Goal: Information Seeking & Learning: Learn about a topic

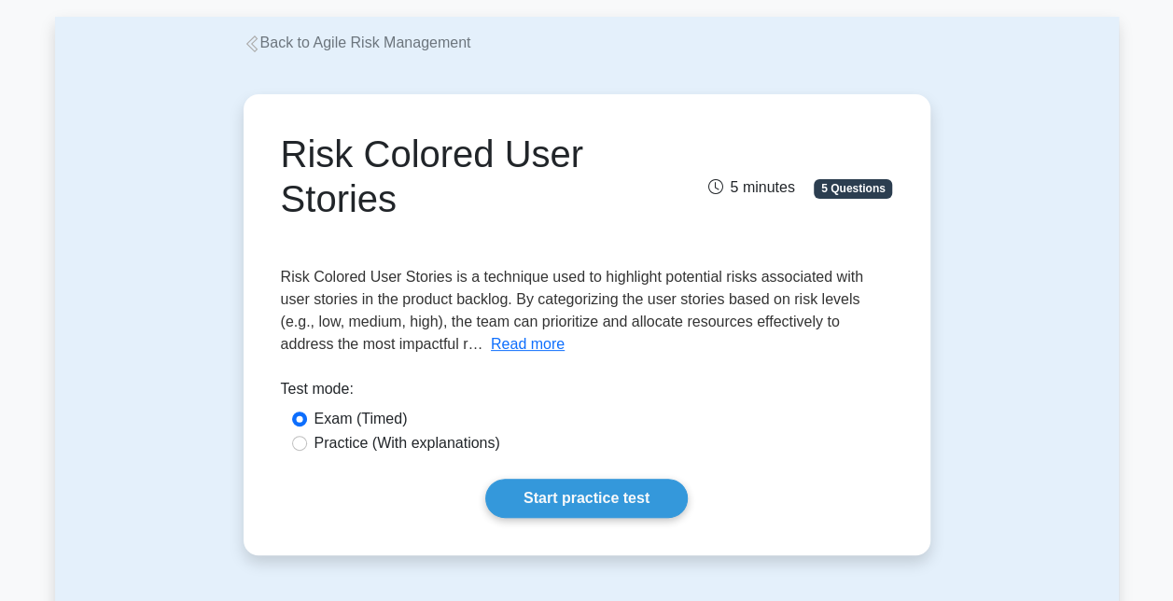
scroll to position [280, 0]
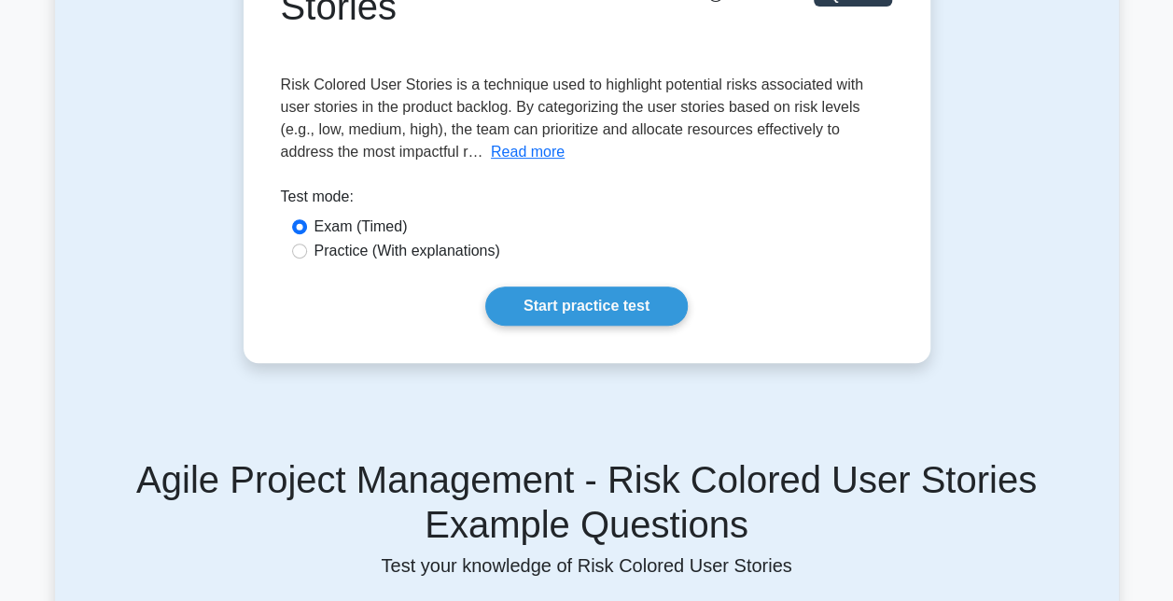
click at [305, 258] on div "Practice (With explanations)" at bounding box center [587, 251] width 590 height 22
click at [300, 252] on input "Practice (With explanations)" at bounding box center [299, 251] width 15 height 15
radio input "true"
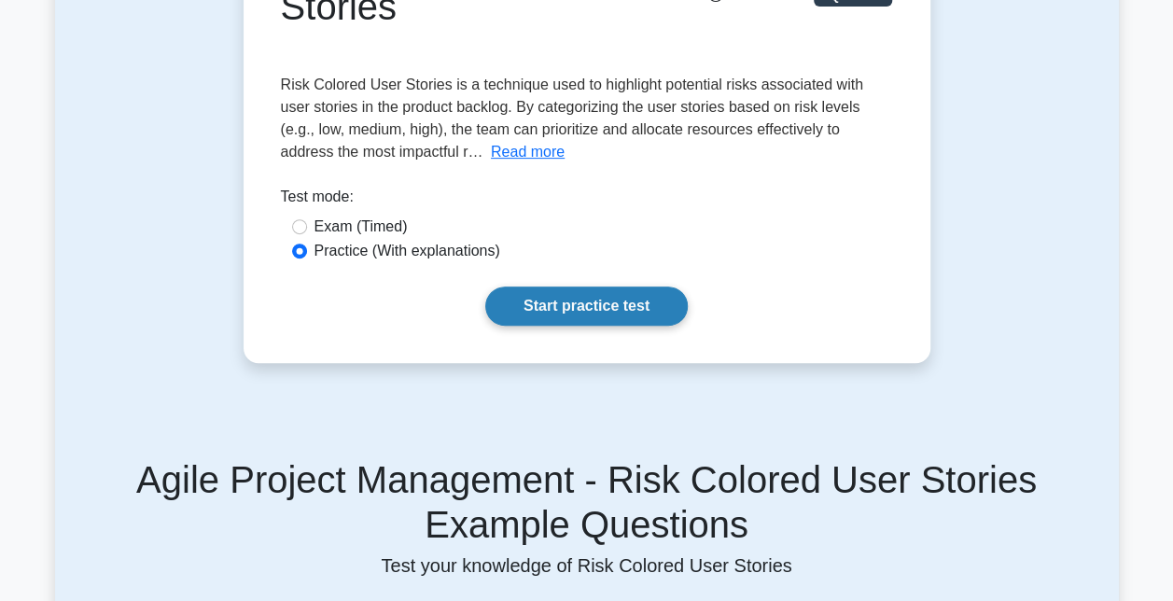
click at [635, 319] on link "Start practice test" at bounding box center [586, 305] width 202 height 39
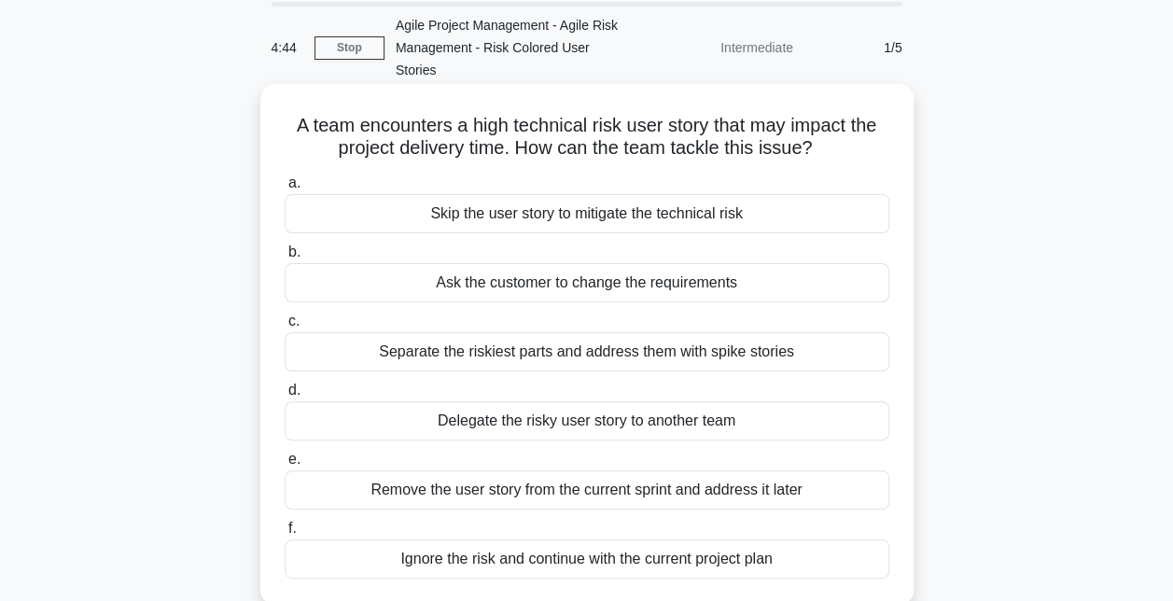
scroll to position [93, 0]
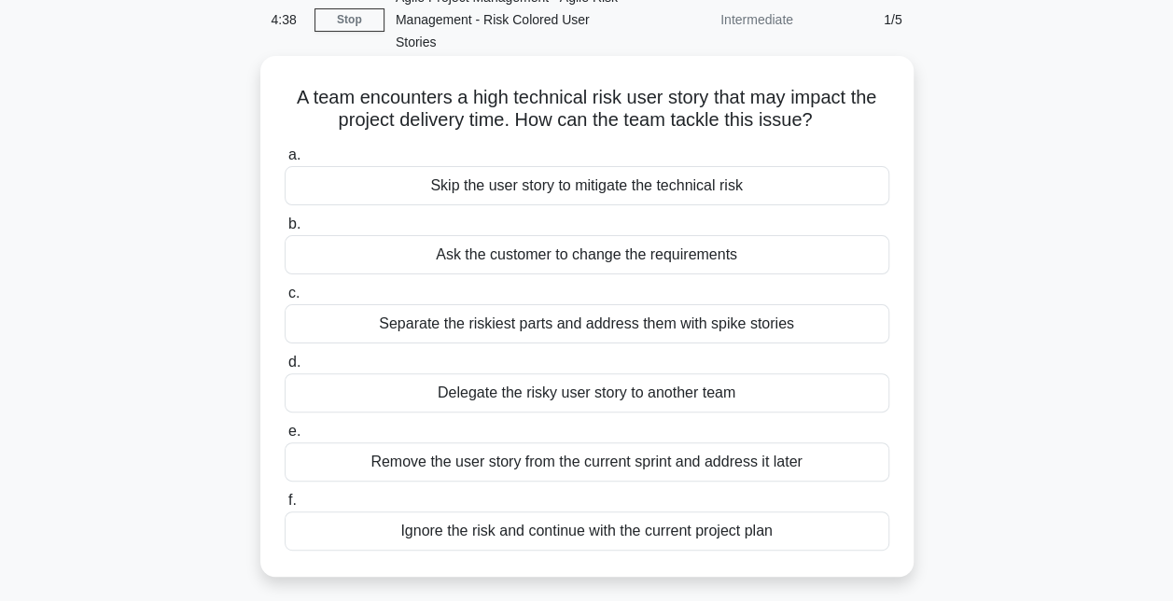
drag, startPoint x: 579, startPoint y: 233, endPoint x: 575, endPoint y: 295, distance: 61.7
click at [575, 295] on div "a. Skip the user story to mitigate the technical risk b. Ask the customer to ch…" at bounding box center [586, 347] width 627 height 414
drag, startPoint x: 575, startPoint y: 295, endPoint x: 658, endPoint y: 313, distance: 84.9
click at [658, 313] on div "Separate the riskiest parts and address them with spike stories" at bounding box center [587, 323] width 605 height 39
click at [285, 300] on input "c. Separate the riskiest parts and address them with spike stories" at bounding box center [285, 293] width 0 height 12
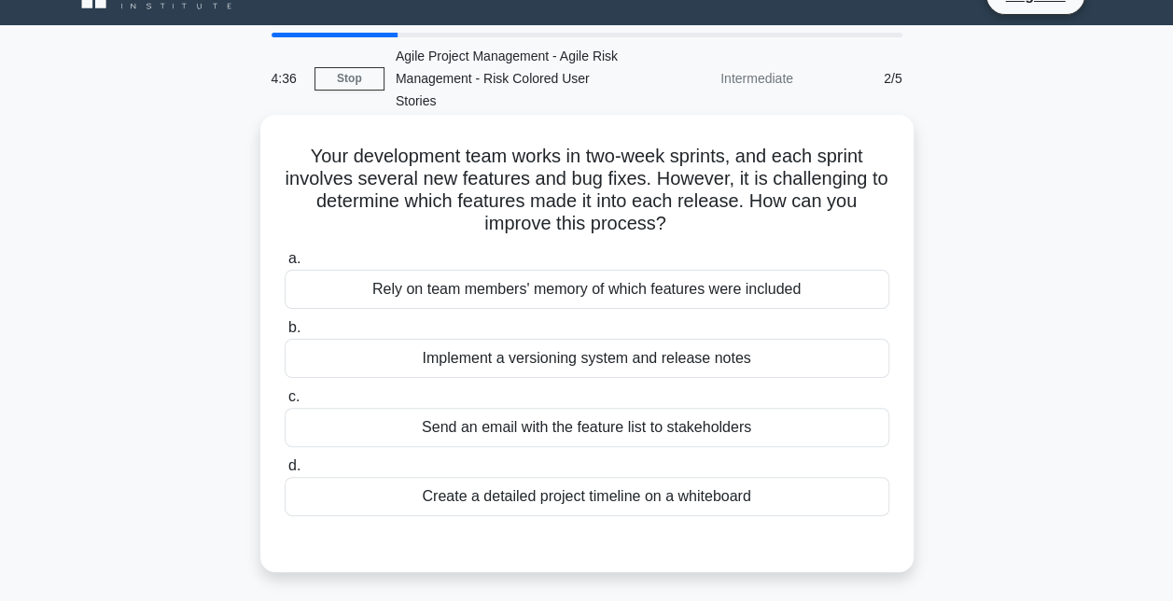
scroll to position [0, 0]
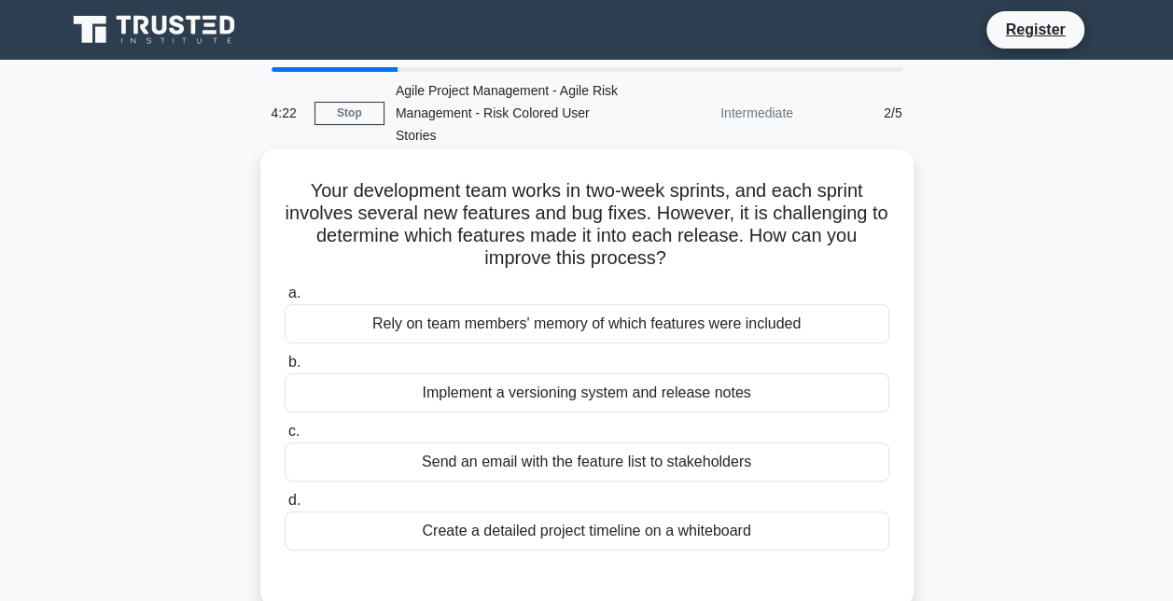
click at [567, 511] on div "Create a detailed project timeline on a whiteboard" at bounding box center [587, 530] width 605 height 39
click at [285, 507] on input "d. Create a detailed project timeline on a whiteboard" at bounding box center [285, 501] width 0 height 12
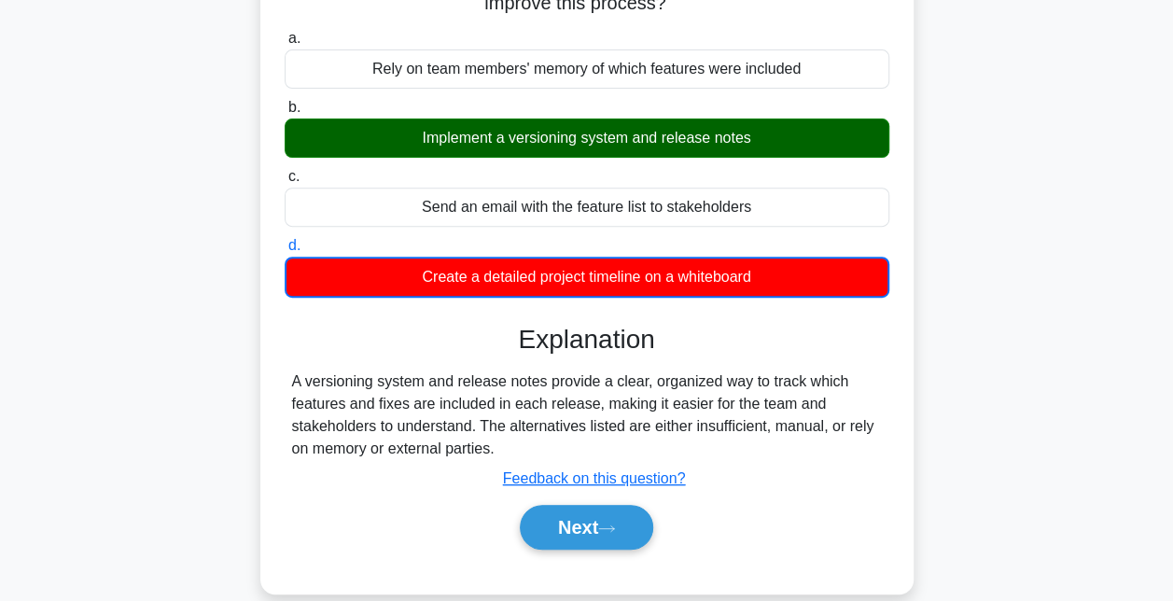
scroll to position [280, 0]
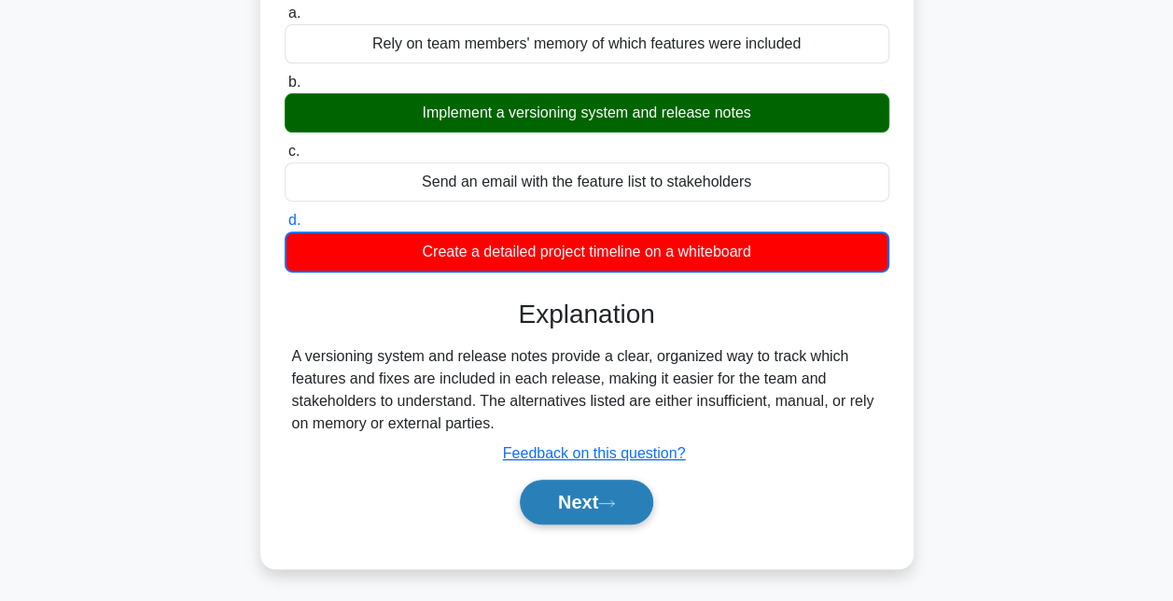
click at [634, 480] on button "Next" at bounding box center [586, 502] width 133 height 45
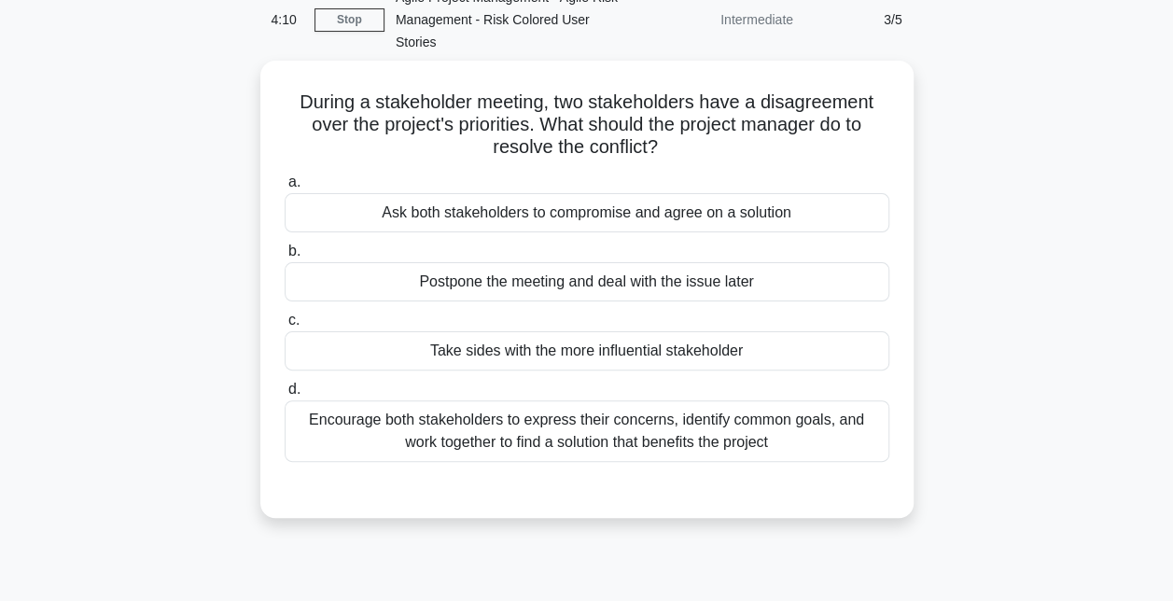
scroll to position [0, 0]
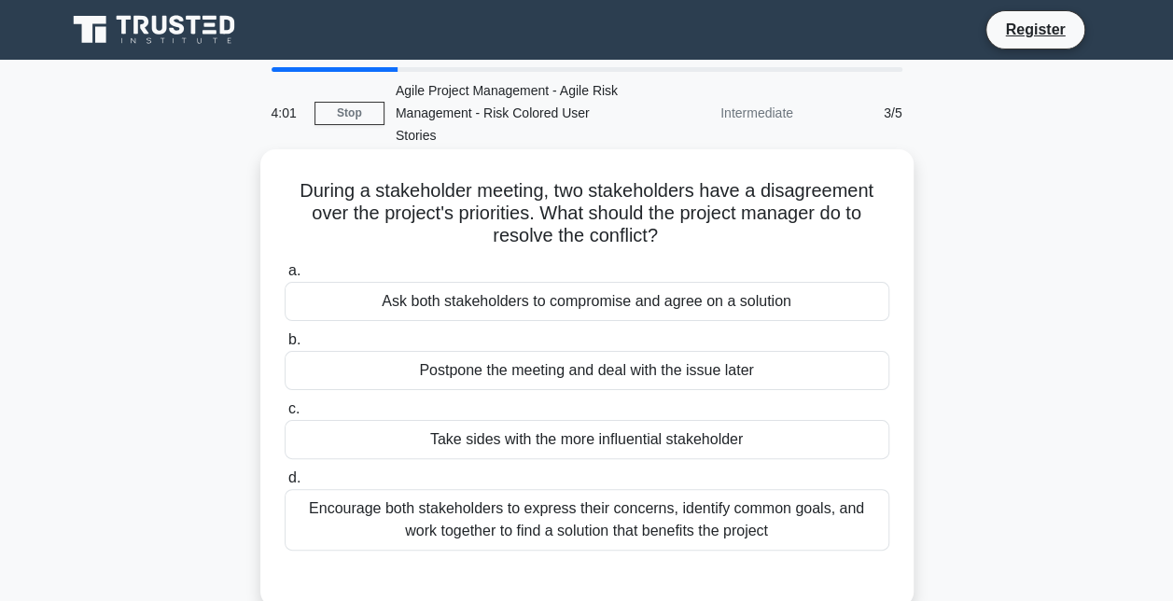
click at [559, 497] on div "Encourage both stakeholders to express their concerns, identify common goals, a…" at bounding box center [587, 520] width 605 height 62
click at [285, 484] on input "d. Encourage both stakeholders to express their concerns, identify common goals…" at bounding box center [285, 478] width 0 height 12
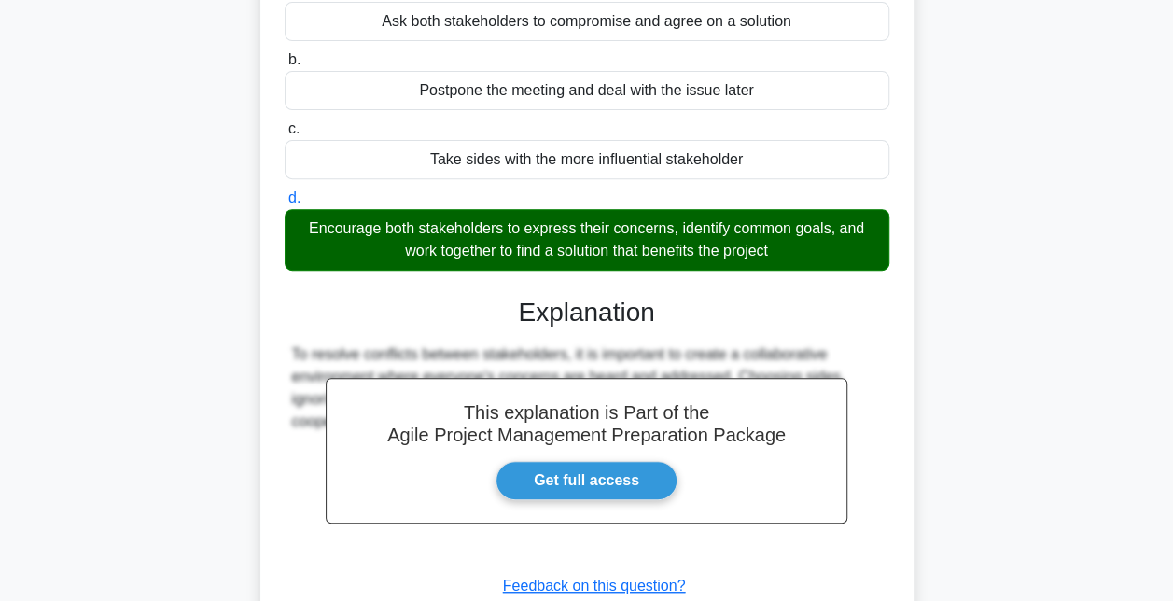
scroll to position [373, 0]
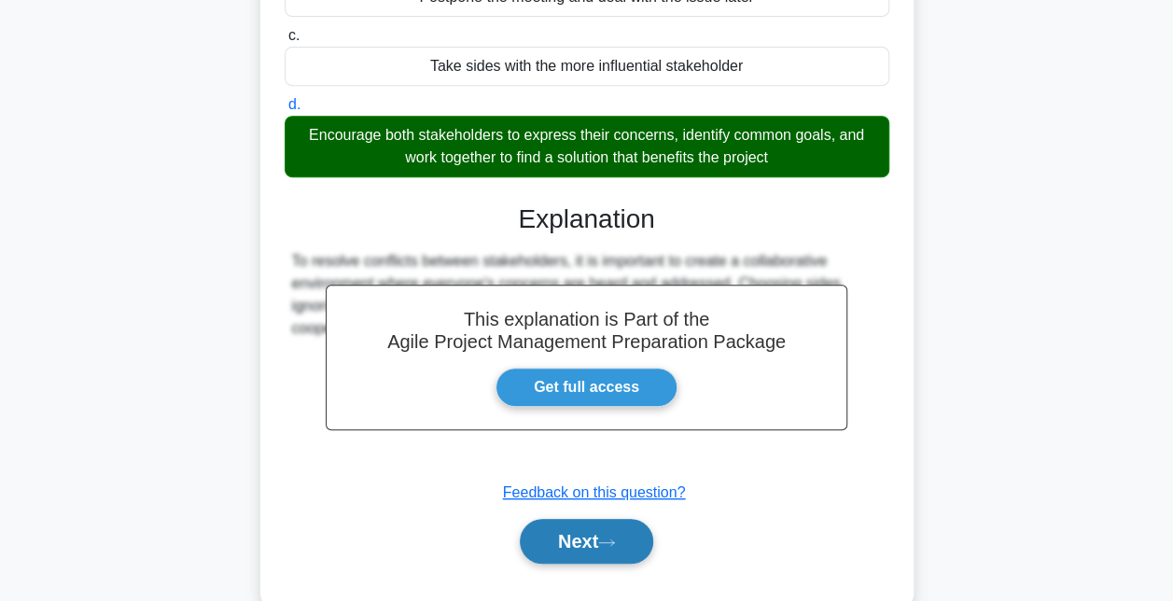
click at [616, 519] on button "Next" at bounding box center [586, 541] width 133 height 45
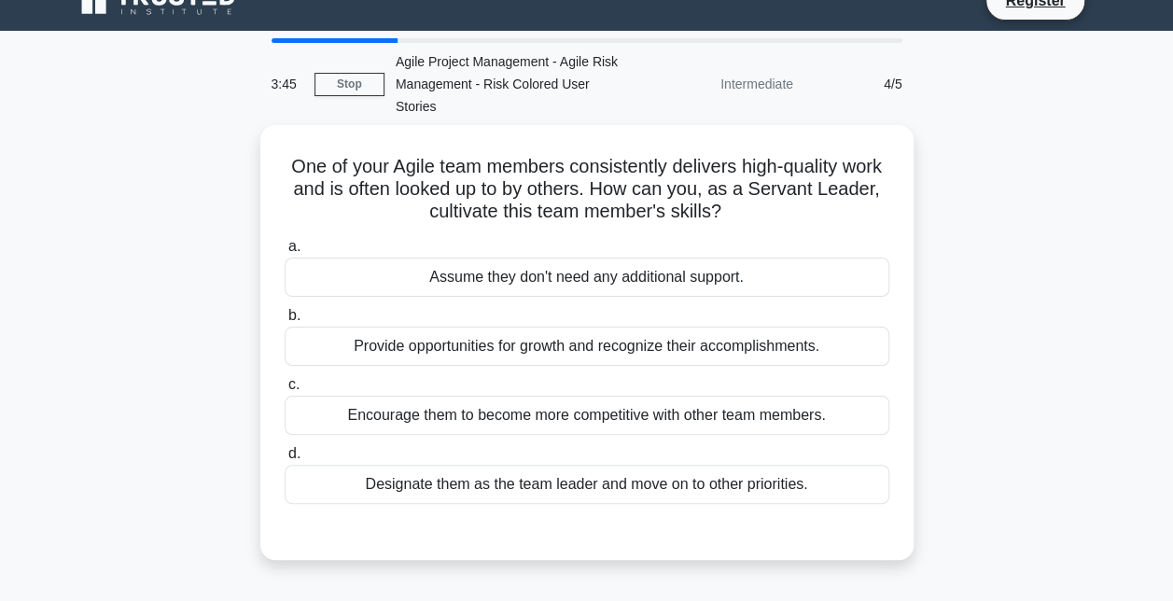
scroll to position [0, 0]
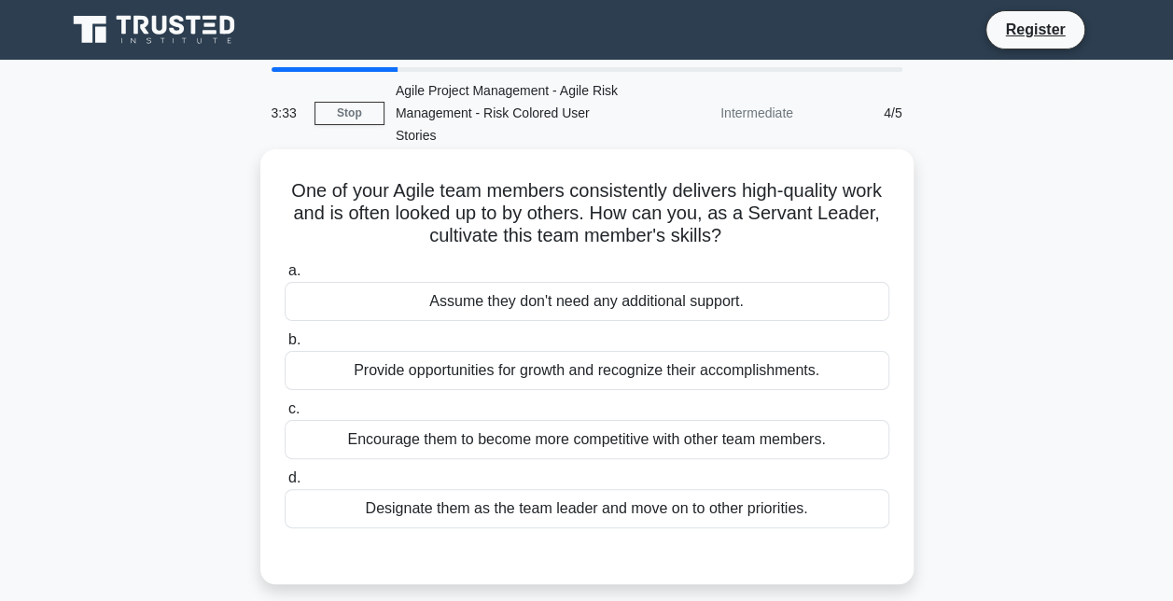
click at [591, 359] on div "Provide opportunities for growth and recognize their accomplishments." at bounding box center [587, 370] width 605 height 39
click at [285, 346] on input "b. Provide opportunities for growth and recognize their accomplishments." at bounding box center [285, 340] width 0 height 12
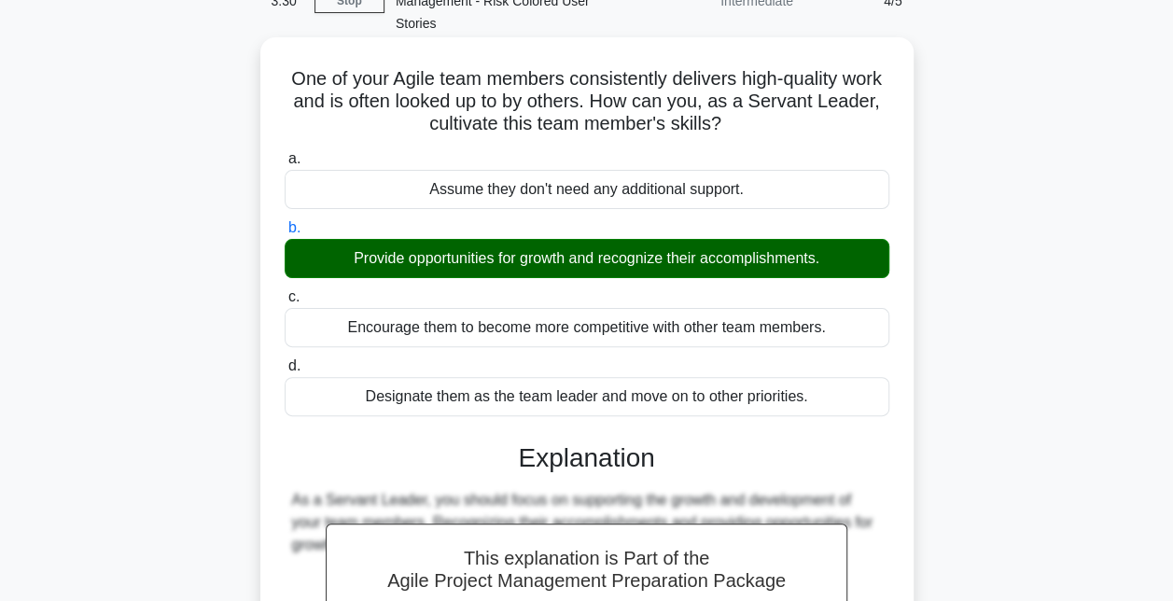
scroll to position [280, 0]
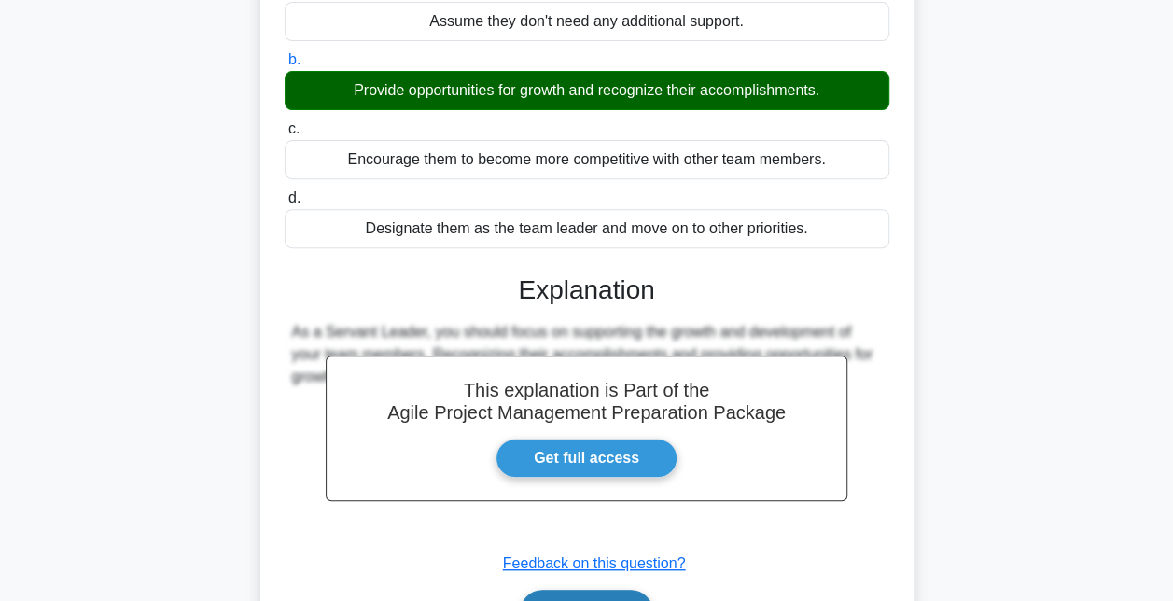
click at [601, 590] on button "Next" at bounding box center [586, 612] width 133 height 45
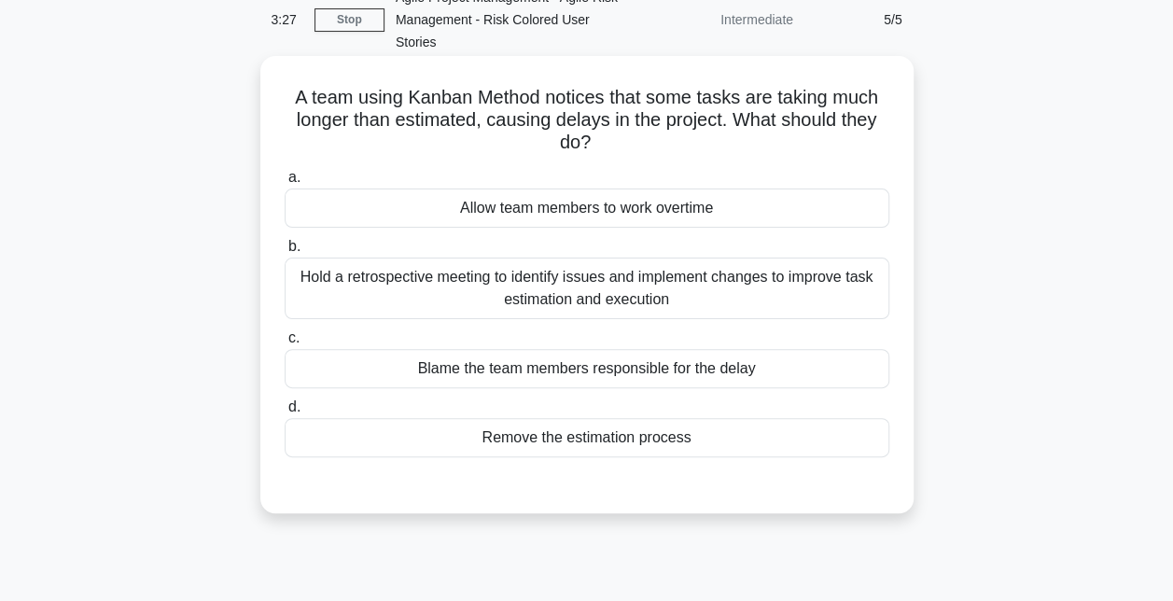
scroll to position [0, 0]
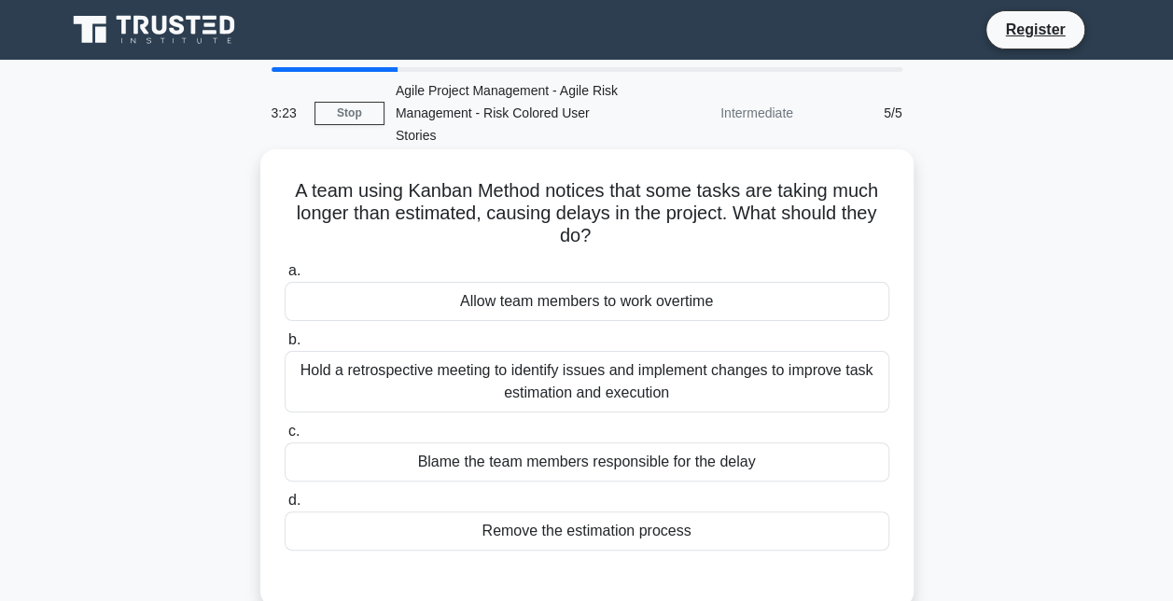
click at [564, 379] on div "Hold a retrospective meeting to identify issues and implement changes to improv…" at bounding box center [587, 382] width 605 height 62
click at [285, 346] on input "b. Hold a retrospective meeting to identify issues and implement changes to imp…" at bounding box center [285, 340] width 0 height 12
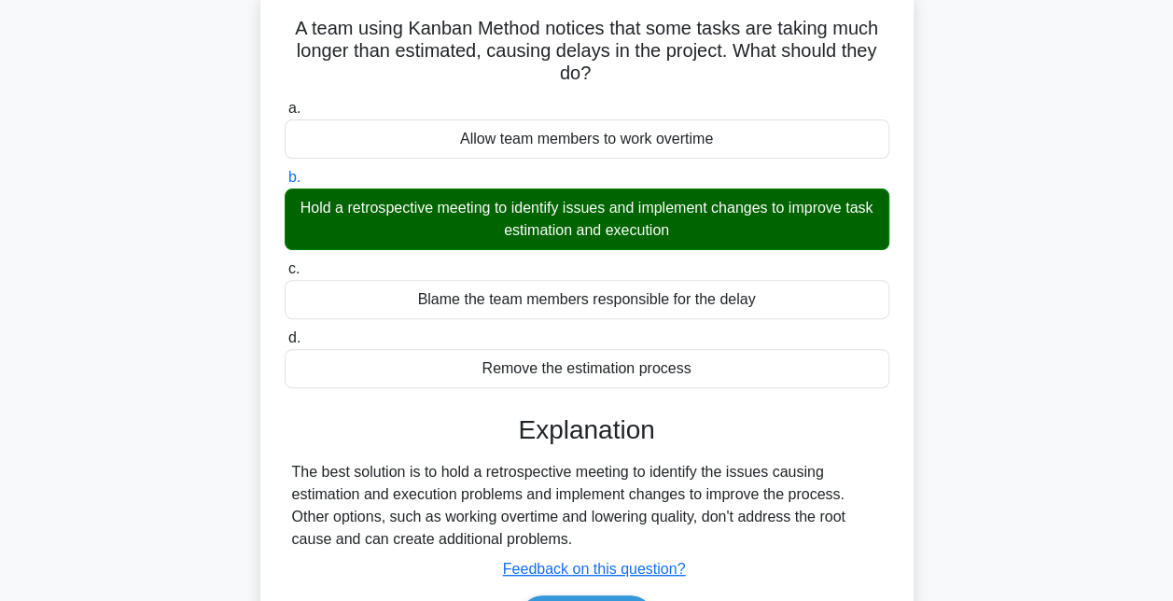
scroll to position [373, 0]
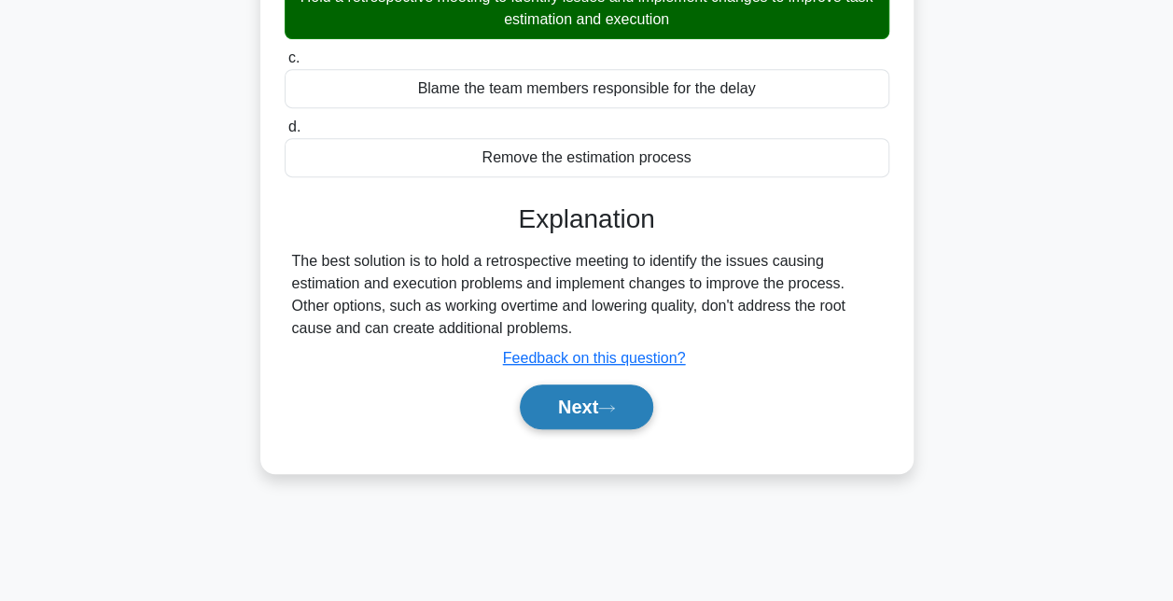
click at [595, 384] on button "Next" at bounding box center [586, 406] width 133 height 45
